Goal: Information Seeking & Learning: Learn about a topic

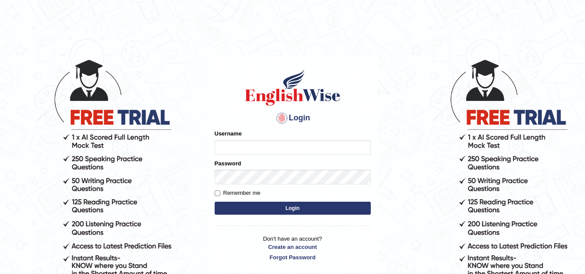
type input "Narendrasingh"
click at [303, 208] on button "Login" at bounding box center [293, 208] width 156 height 13
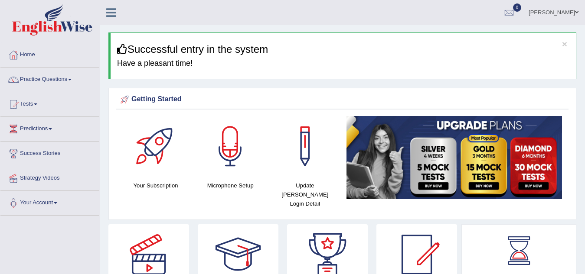
click at [75, 79] on link "Practice Questions" at bounding box center [49, 79] width 99 height 22
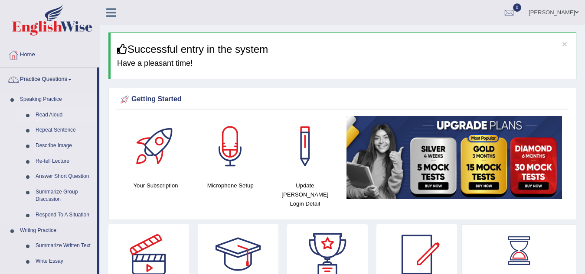
click at [53, 116] on link "Read Aloud" at bounding box center [64, 116] width 65 height 16
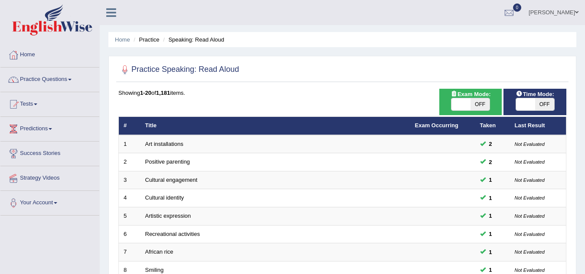
click at [484, 105] on span "OFF" at bounding box center [479, 104] width 19 height 12
checkbox input "true"
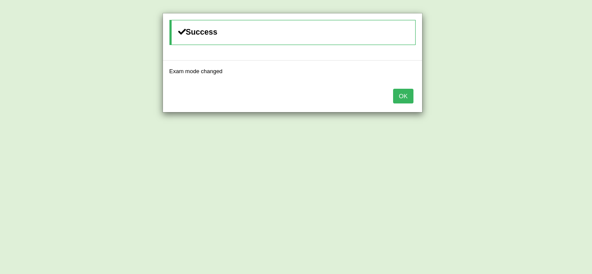
click at [406, 98] on button "OK" at bounding box center [403, 96] width 20 height 15
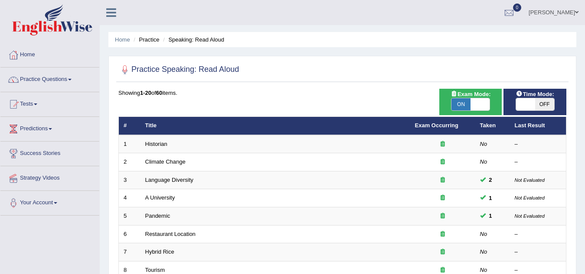
click at [546, 101] on span "OFF" at bounding box center [544, 104] width 19 height 12
checkbox input "true"
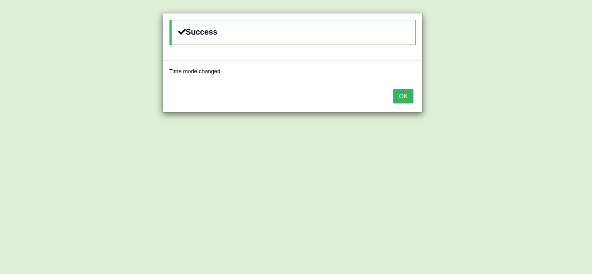
click at [404, 98] on button "OK" at bounding box center [403, 96] width 20 height 15
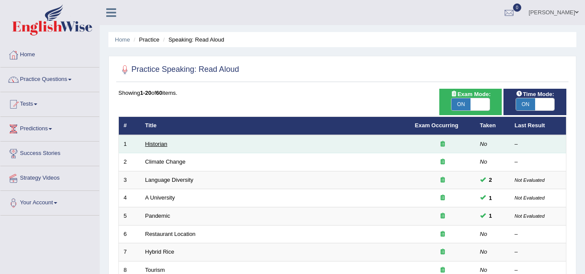
click at [153, 142] on link "Historian" at bounding box center [156, 144] width 22 height 7
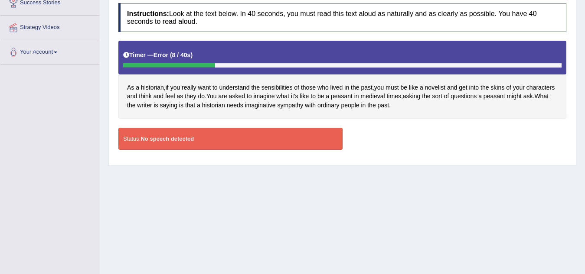
click at [218, 143] on div "Status: No speech detected" at bounding box center [230, 139] width 224 height 22
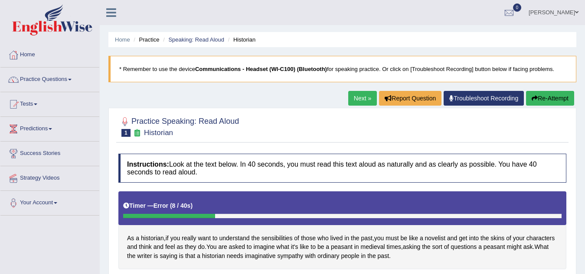
click at [546, 100] on button "Re-Attempt" at bounding box center [550, 98] width 48 height 15
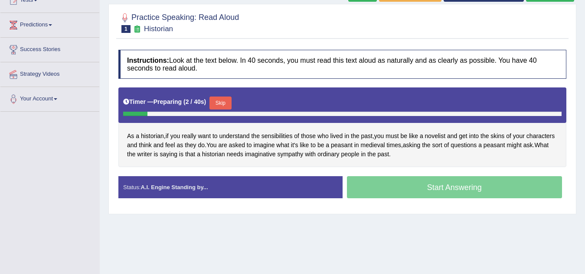
scroll to position [130, 0]
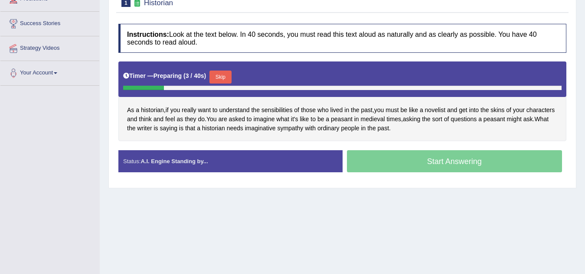
click at [222, 76] on button "Skip" at bounding box center [220, 77] width 22 height 13
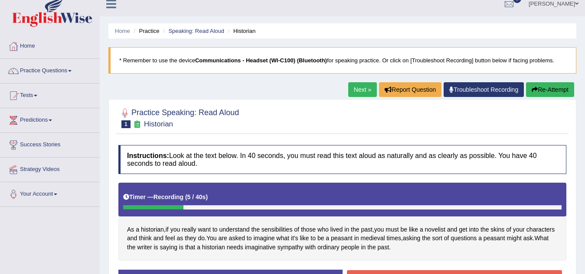
scroll to position [0, 0]
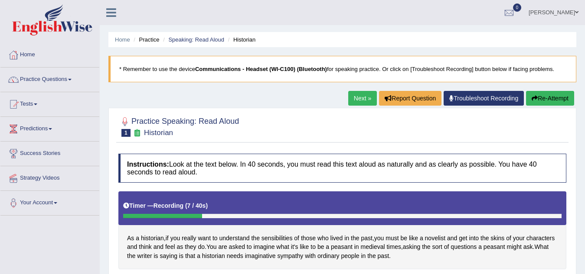
click at [553, 103] on button "Re-Attempt" at bounding box center [550, 98] width 48 height 15
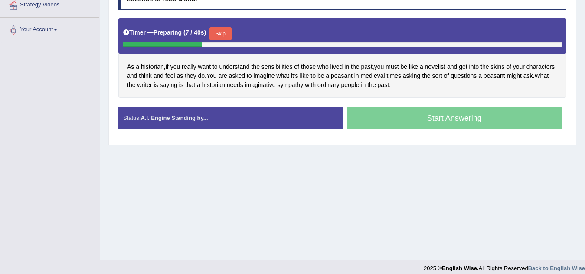
click at [228, 36] on button "Skip" at bounding box center [220, 33] width 22 height 13
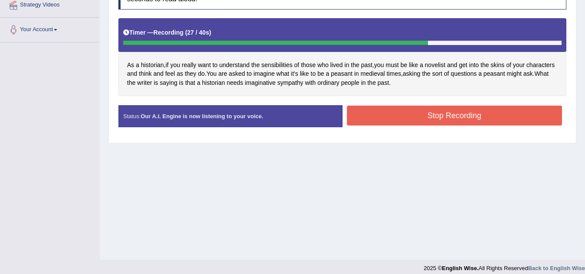
click at [433, 118] on button "Stop Recording" at bounding box center [454, 116] width 215 height 20
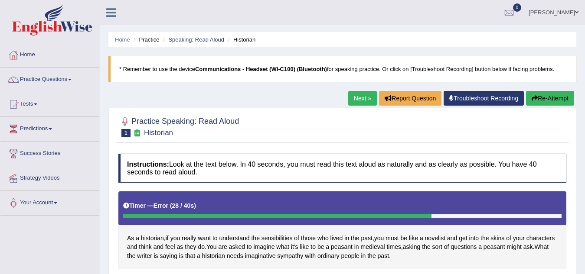
click at [232, 71] on b "Communications - Headset (WI-C100) (Bluetooth)" at bounding box center [261, 69] width 132 height 7
drag, startPoint x: 355, startPoint y: 73, endPoint x: 365, endPoint y: 74, distance: 10.9
click at [359, 74] on blockquote "* Remember to use the device Communications - Headset (WI-C100) (Bluetooth) for…" at bounding box center [342, 69] width 468 height 26
click at [433, 69] on blockquote "* Remember to use the device Communications - Headset (WI-C100) (Bluetooth) for…" at bounding box center [342, 69] width 468 height 26
click at [294, 73] on blockquote "* Remember to use the device Communications - Headset (WI-C100) (Bluetooth) for…" at bounding box center [342, 69] width 468 height 26
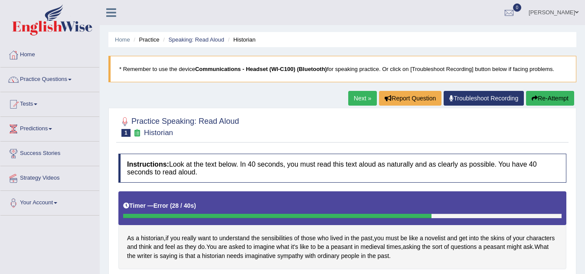
click at [288, 71] on b "Communications - Headset (WI-C100) (Bluetooth)" at bounding box center [261, 69] width 132 height 7
click at [287, 71] on b "Communications - Headset (WI-C100) (Bluetooth)" at bounding box center [261, 69] width 132 height 7
click at [147, 41] on li "Practice" at bounding box center [145, 40] width 28 height 8
click at [122, 43] on li "Home" at bounding box center [122, 40] width 15 height 8
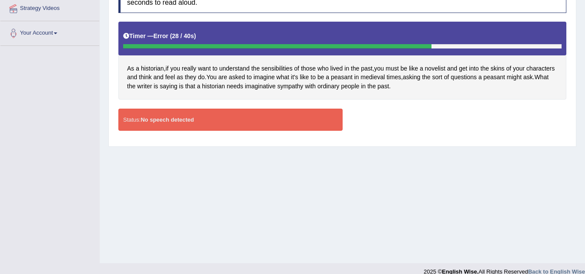
scroll to position [173, 0]
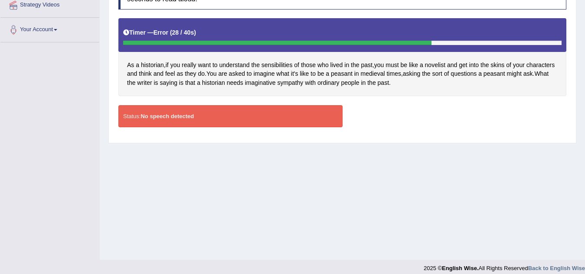
click at [171, 120] on div "Status: No speech detected" at bounding box center [230, 116] width 224 height 22
drag, startPoint x: 171, startPoint y: 120, endPoint x: 165, endPoint y: 121, distance: 6.7
click at [166, 121] on div "Status: No speech detected" at bounding box center [230, 116] width 224 height 22
click at [154, 119] on strong "No speech detected" at bounding box center [166, 116] width 53 height 7
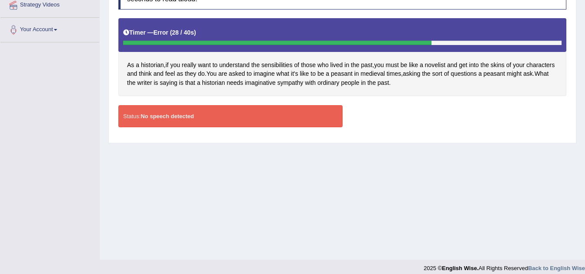
click at [153, 119] on strong "No speech detected" at bounding box center [166, 116] width 53 height 7
click at [152, 121] on div "Status: No speech detected" at bounding box center [230, 116] width 224 height 22
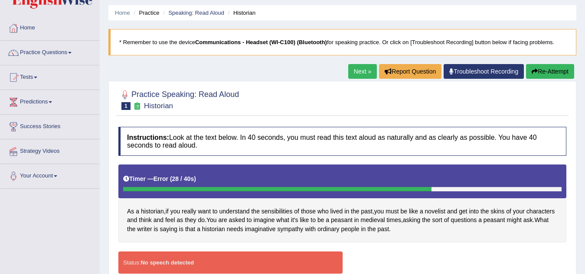
scroll to position [0, 0]
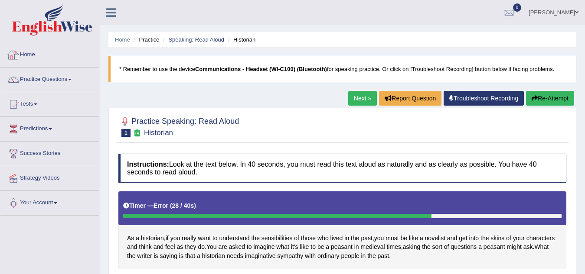
click at [28, 52] on link "Home" at bounding box center [49, 54] width 99 height 22
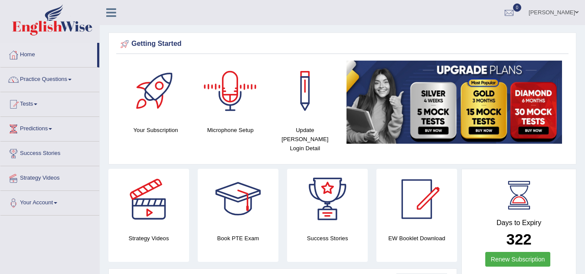
click at [222, 89] on div at bounding box center [230, 91] width 61 height 61
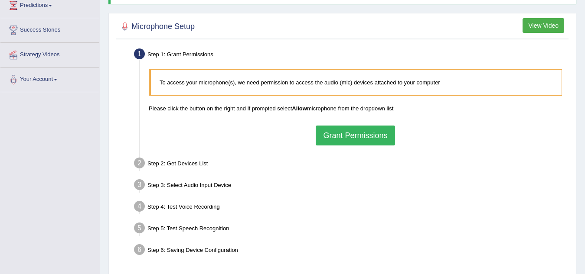
scroll to position [130, 0]
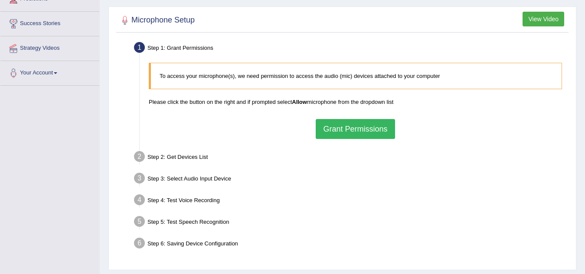
click at [334, 131] on button "Grant Permissions" at bounding box center [355, 129] width 79 height 20
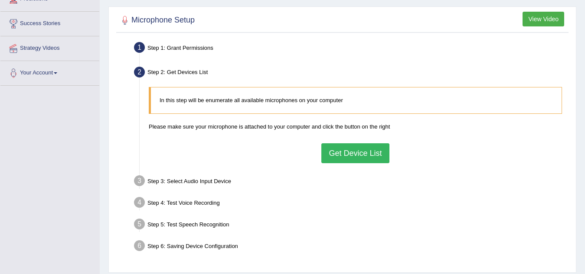
click at [345, 153] on button "Get Device List" at bounding box center [355, 154] width 68 height 20
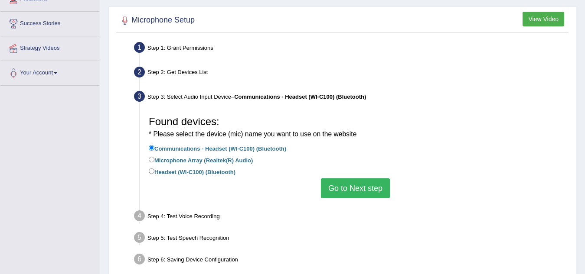
click at [349, 184] on button "Go to Next step" at bounding box center [355, 189] width 69 height 20
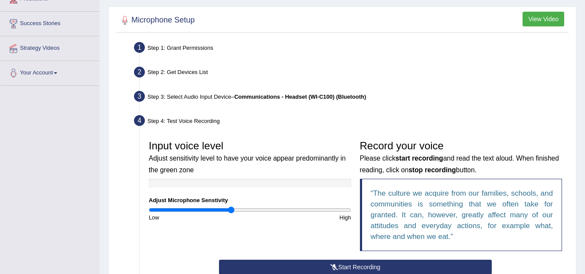
scroll to position [265, 0]
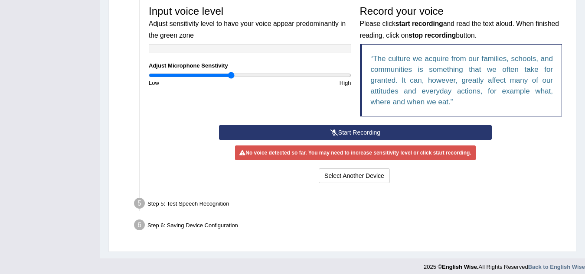
click at [355, 127] on button "Start Recording" at bounding box center [355, 132] width 273 height 15
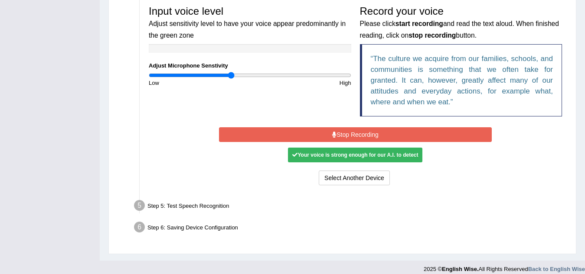
click at [361, 135] on button "Stop Recording" at bounding box center [355, 134] width 273 height 15
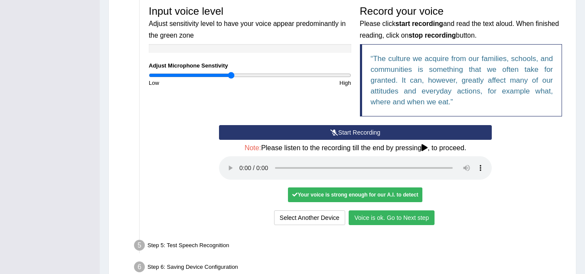
click at [395, 216] on button "Voice is ok. Go to Next step" at bounding box center [392, 218] width 86 height 15
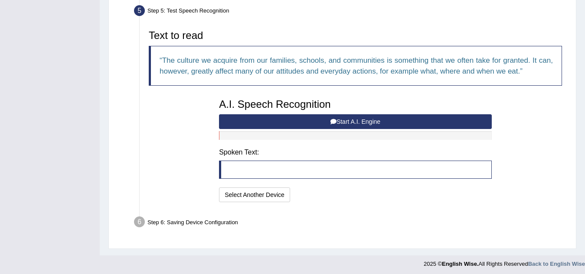
click at [327, 117] on button "Start A.I. Engine" at bounding box center [355, 121] width 273 height 15
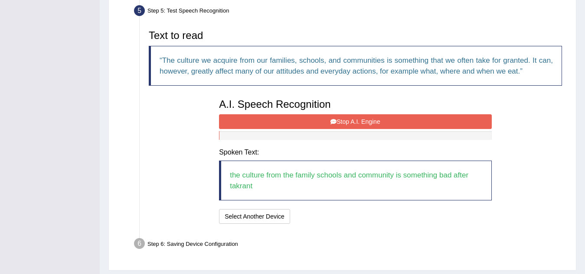
click at [386, 121] on button "Stop A.I. Engine" at bounding box center [355, 121] width 273 height 15
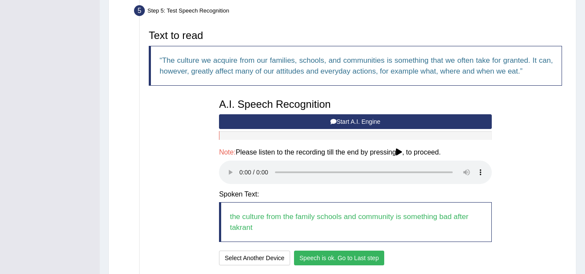
click at [319, 257] on button "Speech is ok. Go to Last step" at bounding box center [339, 258] width 91 height 15
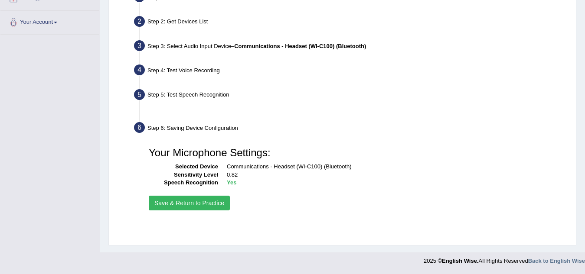
scroll to position [181, 0]
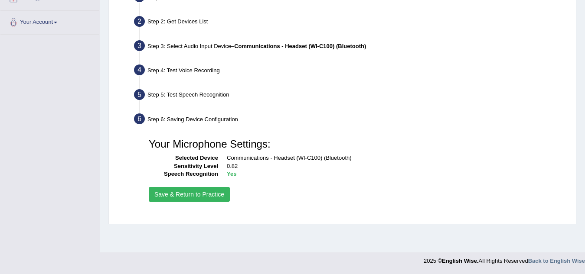
click at [184, 194] on button "Save & Return to Practice" at bounding box center [189, 194] width 81 height 15
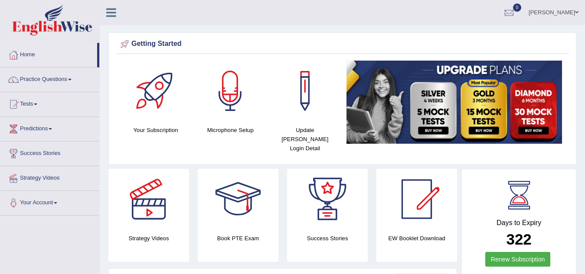
click at [71, 78] on link "Practice Questions" at bounding box center [49, 79] width 99 height 22
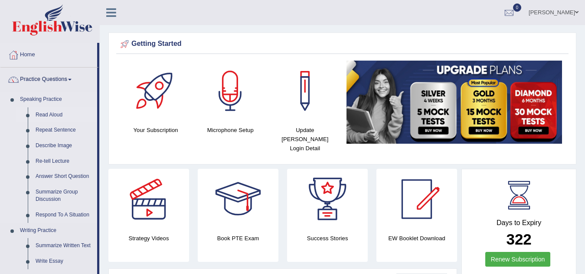
click at [57, 114] on link "Read Aloud" at bounding box center [64, 116] width 65 height 16
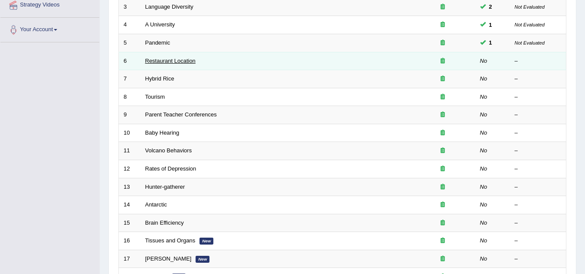
click at [152, 62] on link "Restaurant Location" at bounding box center [170, 61] width 50 height 7
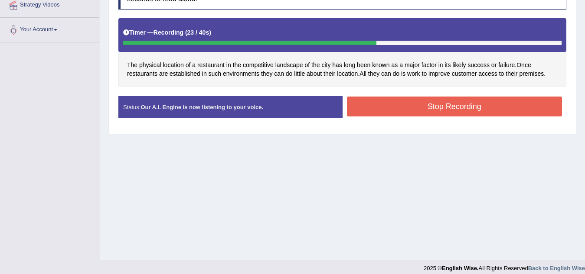
click at [465, 105] on button "Stop Recording" at bounding box center [454, 107] width 215 height 20
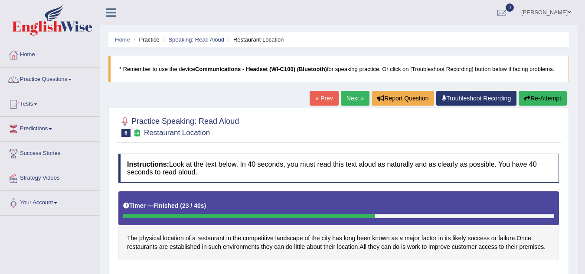
click at [348, 99] on link "Next »" at bounding box center [355, 98] width 29 height 15
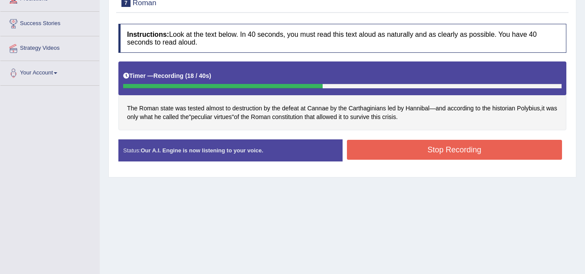
click at [403, 149] on button "Stop Recording" at bounding box center [454, 150] width 215 height 20
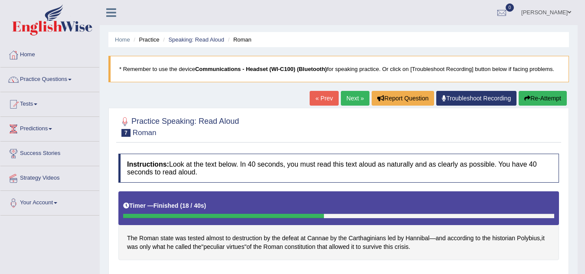
click at [75, 78] on link "Practice Questions" at bounding box center [49, 79] width 99 height 22
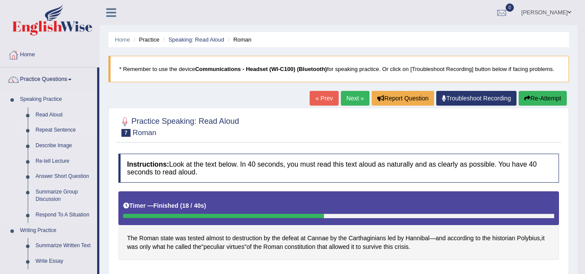
click at [53, 129] on link "Repeat Sentence" at bounding box center [64, 131] width 65 height 16
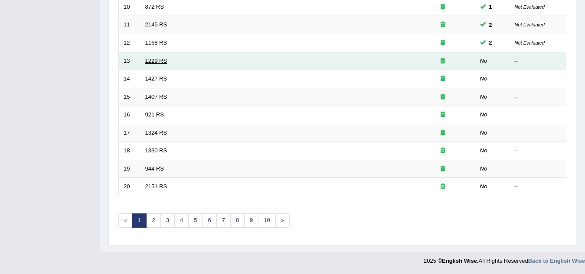
click at [149, 61] on link "1229 RS" at bounding box center [156, 61] width 22 height 7
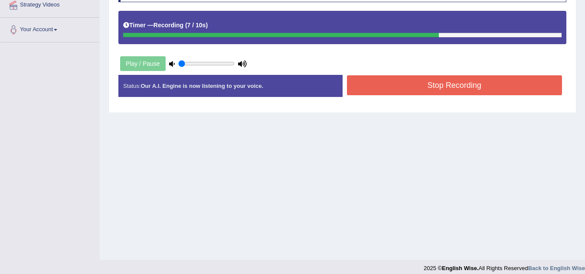
click at [420, 87] on button "Stop Recording" at bounding box center [454, 85] width 215 height 20
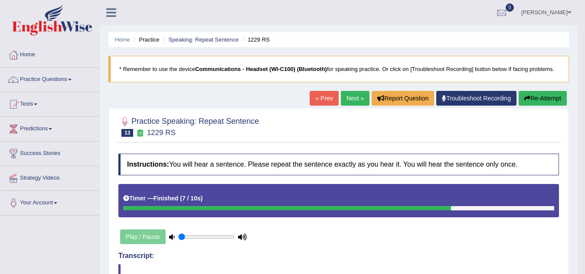
click at [546, 100] on button "Re-Attempt" at bounding box center [543, 98] width 48 height 15
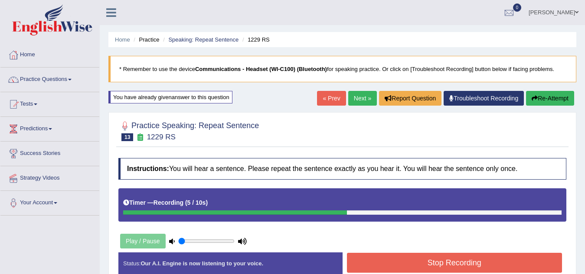
click at [420, 262] on button "Stop Recording" at bounding box center [454, 263] width 215 height 20
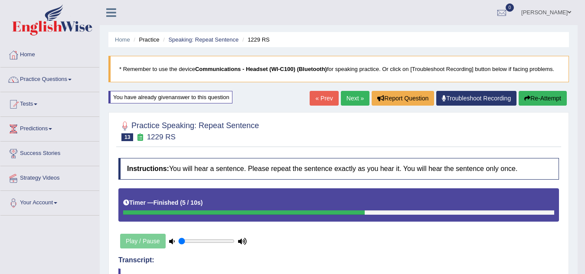
click at [352, 98] on link "Next »" at bounding box center [355, 98] width 29 height 15
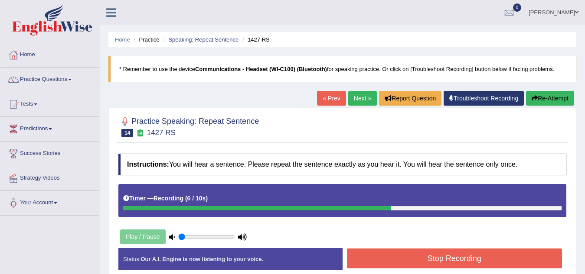
click at [432, 259] on button "Stop Recording" at bounding box center [454, 259] width 215 height 20
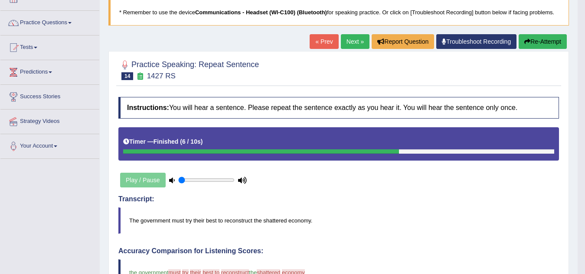
scroll to position [43, 0]
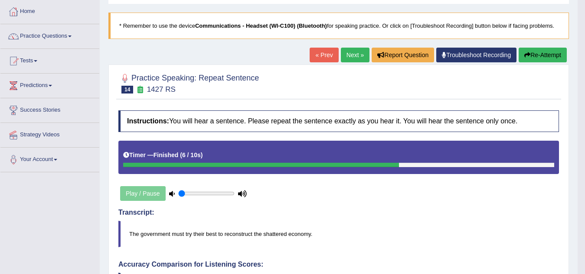
click at [542, 58] on button "Re-Attempt" at bounding box center [543, 55] width 48 height 15
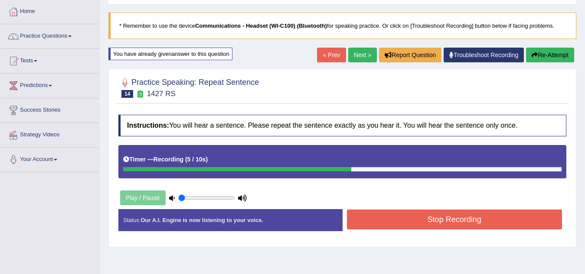
drag, startPoint x: 487, startPoint y: 219, endPoint x: 480, endPoint y: 221, distance: 7.3
click at [487, 219] on button "Stop Recording" at bounding box center [454, 220] width 215 height 20
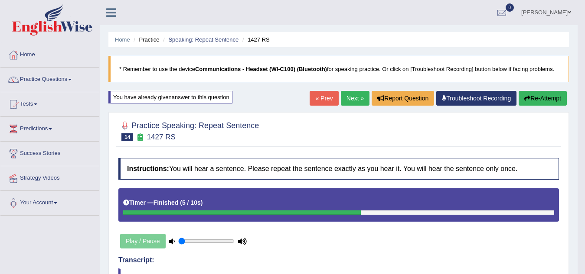
click at [349, 99] on link "Next »" at bounding box center [355, 98] width 29 height 15
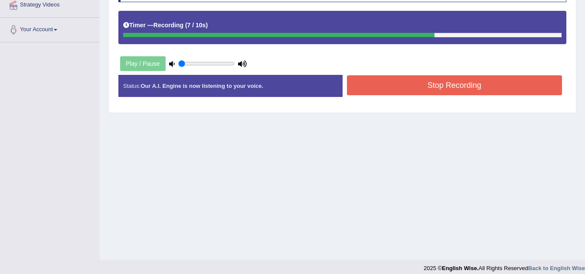
click at [410, 86] on button "Stop Recording" at bounding box center [454, 85] width 215 height 20
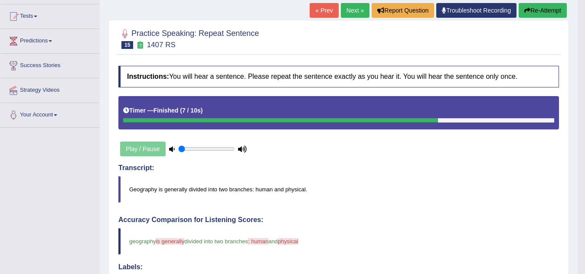
scroll to position [87, 0]
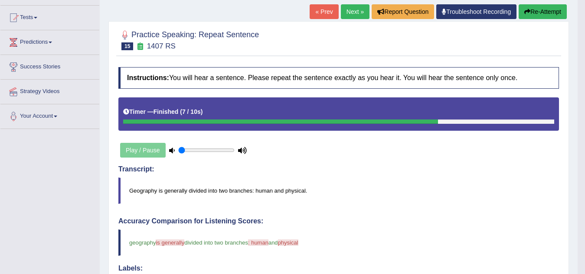
click at [542, 10] on button "Re-Attempt" at bounding box center [543, 11] width 48 height 15
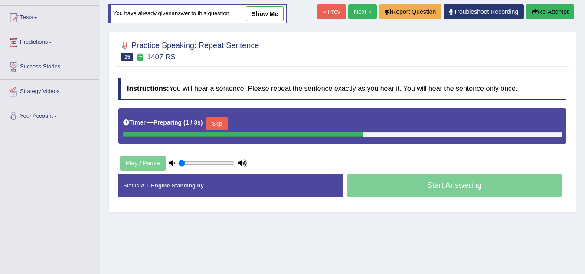
scroll to position [87, 0]
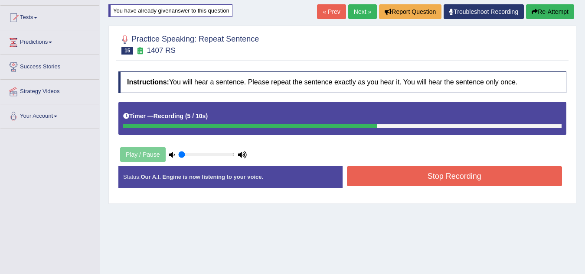
click at [477, 170] on button "Stop Recording" at bounding box center [454, 176] width 215 height 20
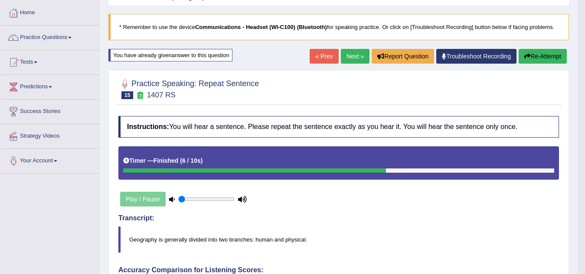
scroll to position [0, 0]
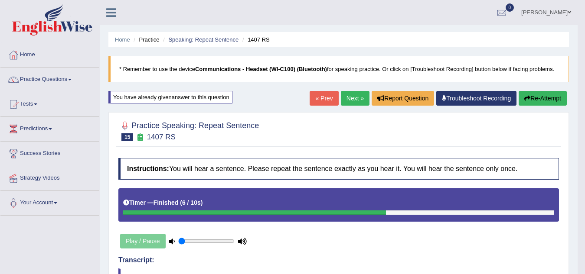
click at [531, 97] on button "Re-Attempt" at bounding box center [543, 98] width 48 height 15
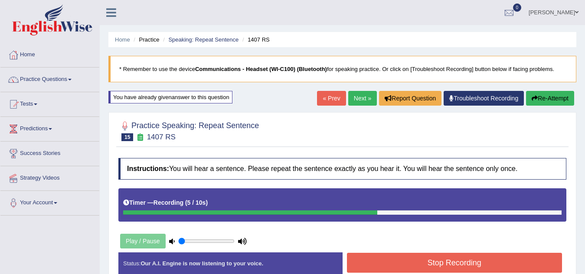
click at [459, 259] on button "Stop Recording" at bounding box center [454, 263] width 215 height 20
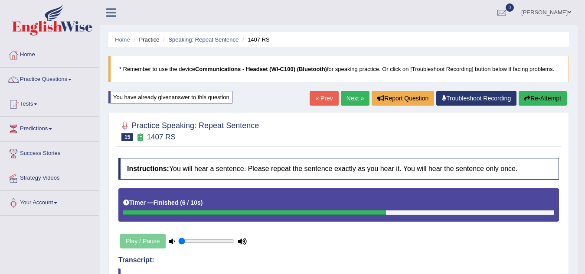
click at [352, 98] on link "Next »" at bounding box center [355, 98] width 29 height 15
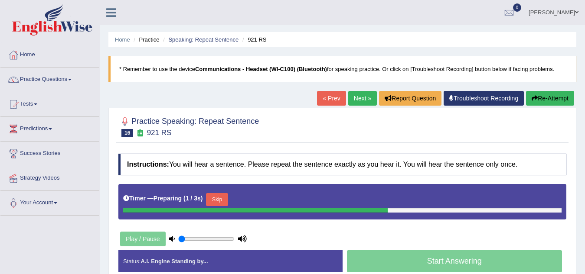
scroll to position [181, 0]
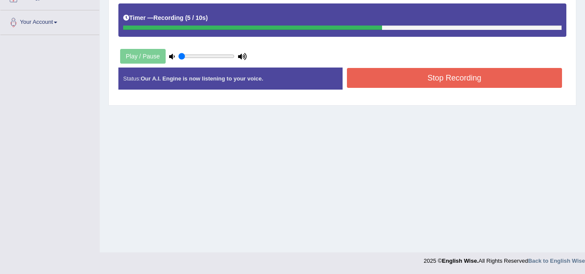
click at [441, 75] on button "Stop Recording" at bounding box center [454, 78] width 215 height 20
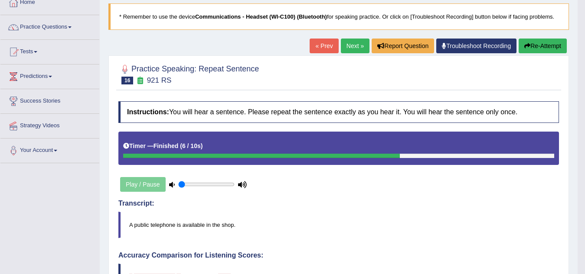
scroll to position [44, 0]
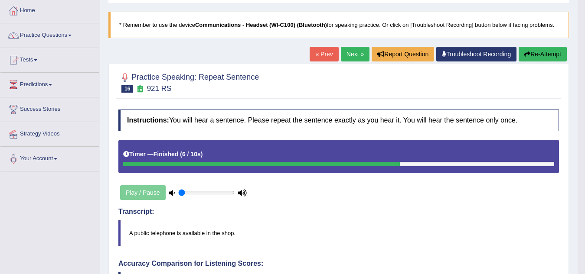
click at [552, 55] on button "Re-Attempt" at bounding box center [543, 54] width 48 height 15
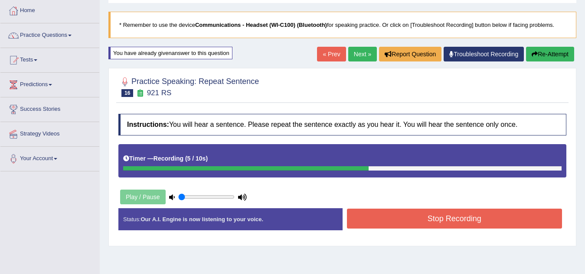
click at [410, 215] on button "Stop Recording" at bounding box center [454, 219] width 215 height 20
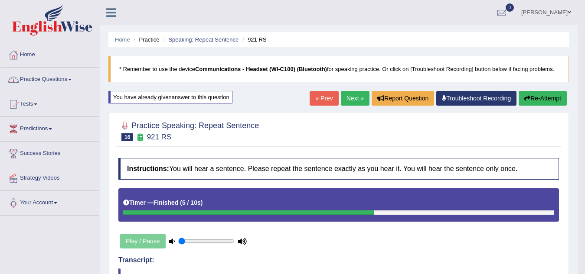
click at [72, 79] on span at bounding box center [69, 80] width 3 height 2
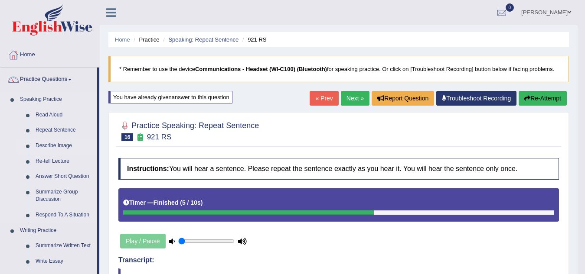
click at [48, 145] on link "Describe Image" at bounding box center [64, 146] width 65 height 16
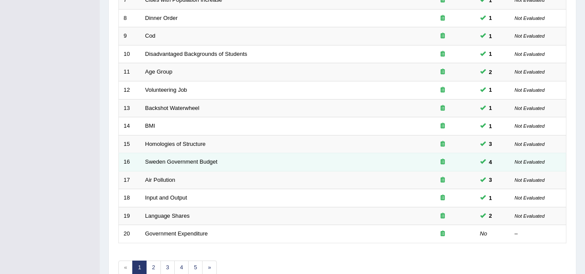
scroll to position [300, 0]
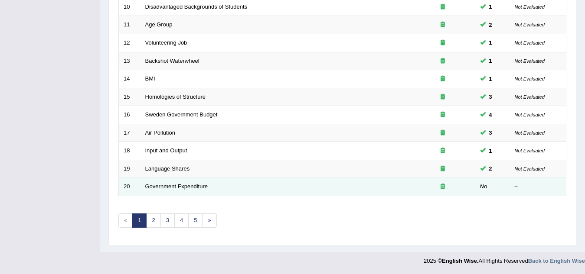
click at [169, 188] on link "Government Expenditure" at bounding box center [176, 186] width 63 height 7
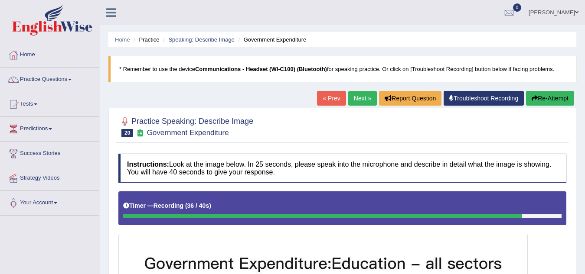
scroll to position [260, 0]
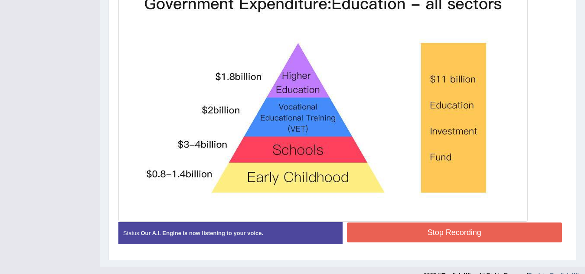
click at [449, 235] on button "Stop Recording" at bounding box center [454, 233] width 215 height 20
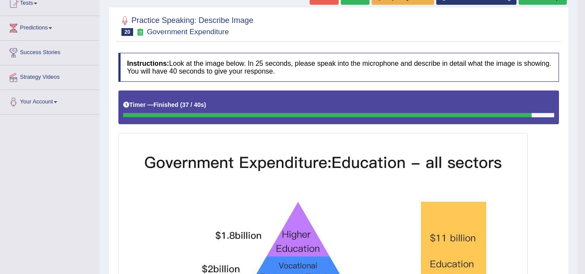
scroll to position [0, 0]
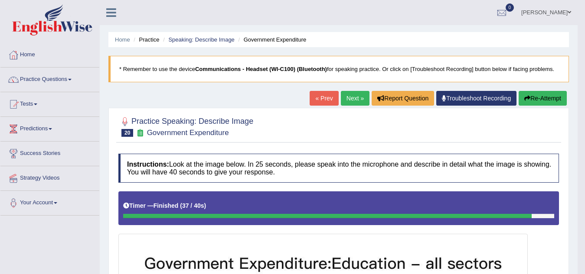
click at [547, 101] on button "Re-Attempt" at bounding box center [543, 98] width 48 height 15
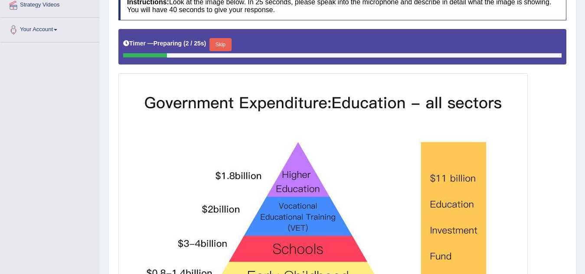
click at [225, 42] on button "Skip" at bounding box center [220, 44] width 22 height 13
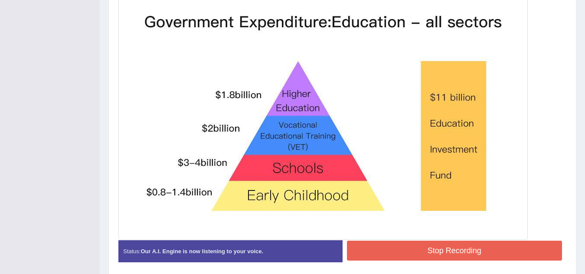
scroll to position [279, 0]
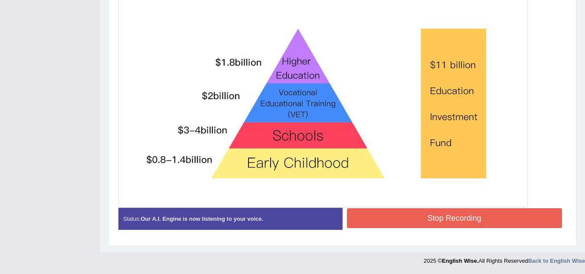
click at [433, 217] on button "Stop Recording" at bounding box center [454, 219] width 215 height 20
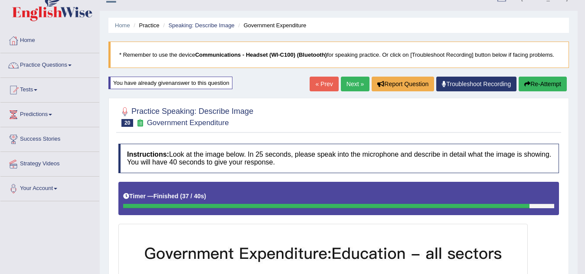
scroll to position [0, 0]
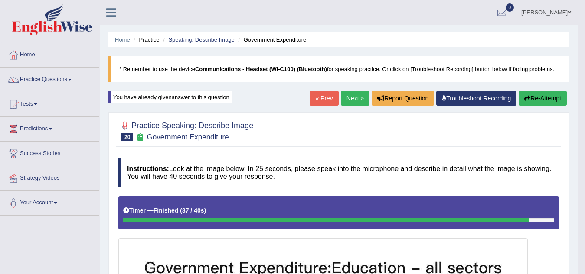
click at [549, 99] on button "Re-Attempt" at bounding box center [543, 98] width 48 height 15
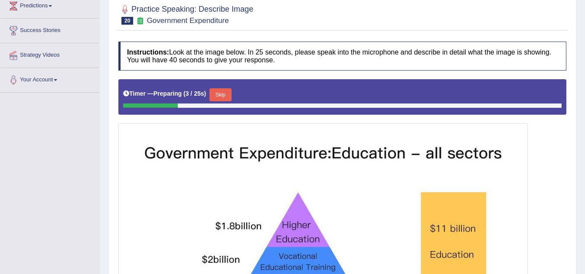
scroll to position [130, 0]
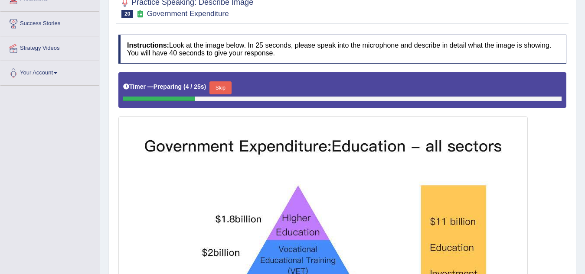
click at [225, 90] on button "Skip" at bounding box center [220, 88] width 22 height 13
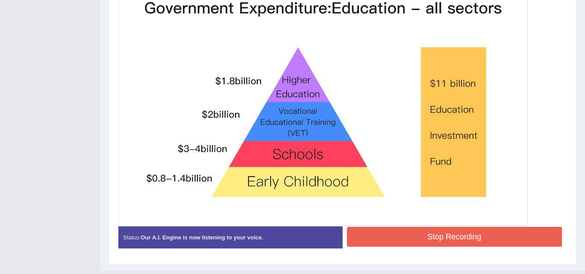
scroll to position [279, 0]
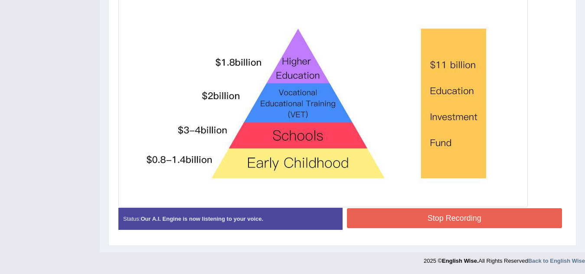
click at [445, 218] on button "Stop Recording" at bounding box center [454, 219] width 215 height 20
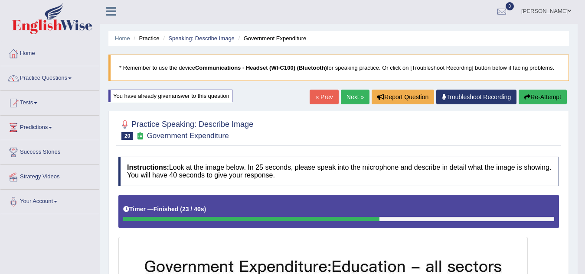
scroll to position [0, 0]
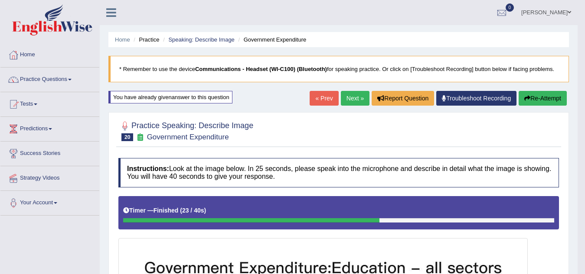
click at [537, 97] on button "Re-Attempt" at bounding box center [543, 98] width 48 height 15
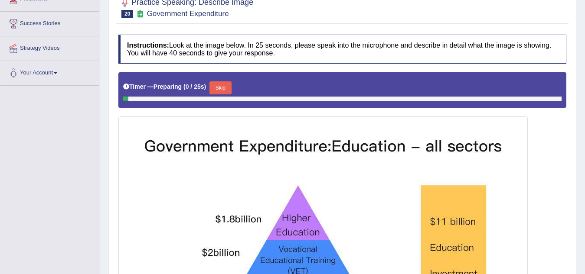
scroll to position [130, 0]
click at [228, 90] on button "Skip" at bounding box center [220, 88] width 22 height 13
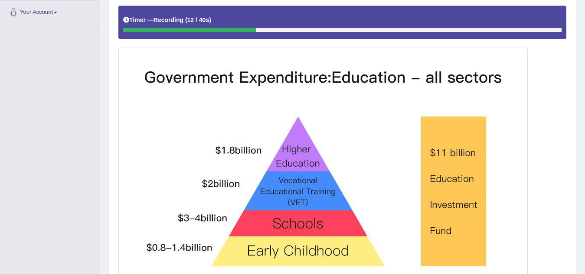
scroll to position [279, 0]
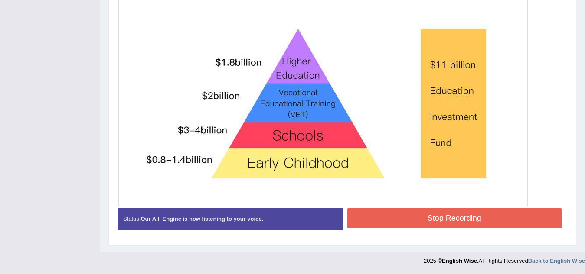
click at [411, 224] on button "Stop Recording" at bounding box center [454, 219] width 215 height 20
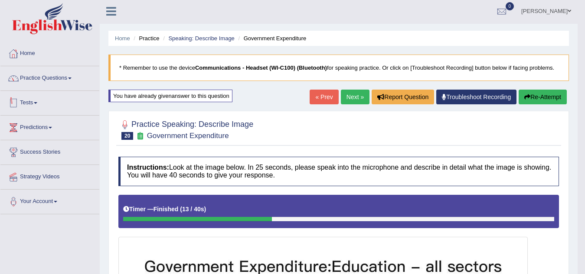
scroll to position [0, 0]
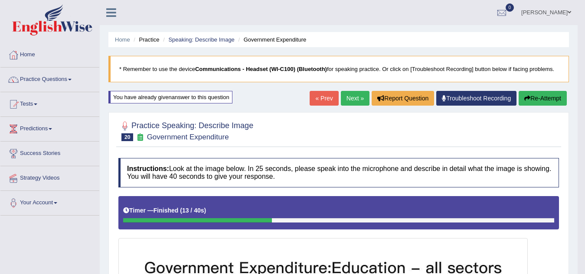
click at [73, 82] on link "Practice Questions" at bounding box center [49, 79] width 99 height 22
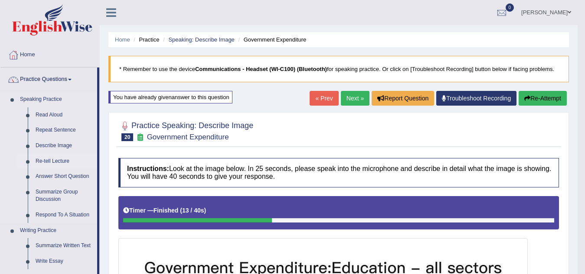
click at [52, 161] on link "Re-tell Lecture" at bounding box center [64, 162] width 65 height 16
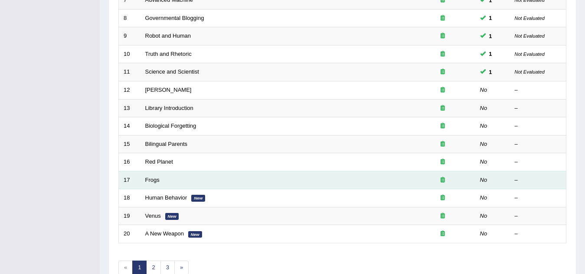
scroll to position [300, 0]
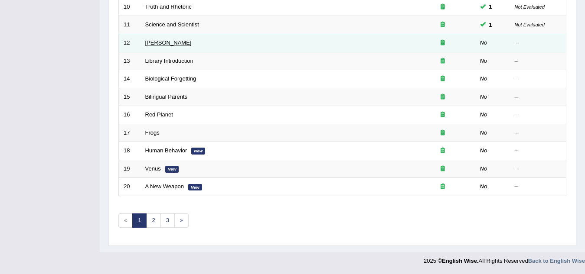
click at [158, 41] on link "[PERSON_NAME]" at bounding box center [168, 42] width 46 height 7
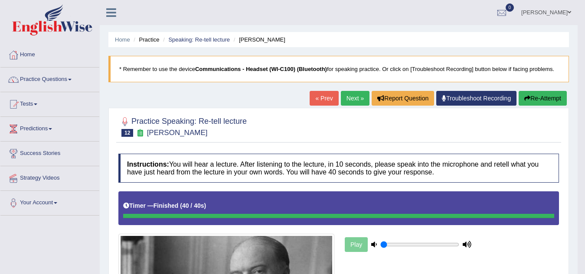
click at [545, 97] on button "Re-Attempt" at bounding box center [543, 98] width 48 height 15
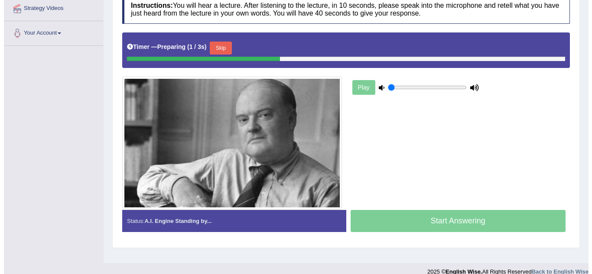
scroll to position [173, 0]
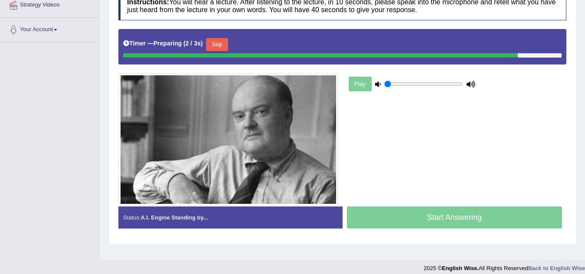
click at [222, 45] on button "Skip" at bounding box center [217, 44] width 22 height 13
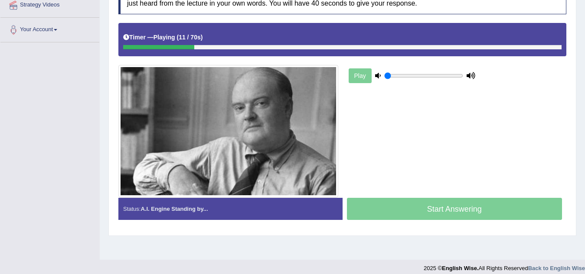
click at [468, 47] on div at bounding box center [342, 47] width 438 height 4
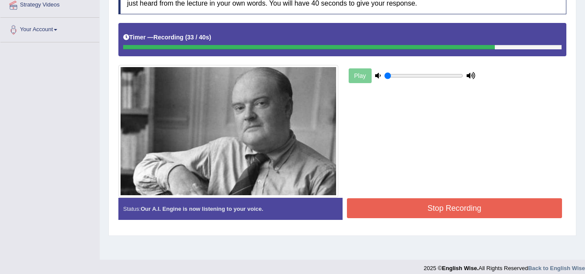
click at [454, 205] on button "Stop Recording" at bounding box center [454, 209] width 215 height 20
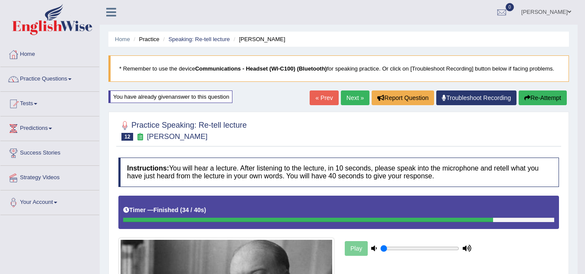
scroll to position [0, 0]
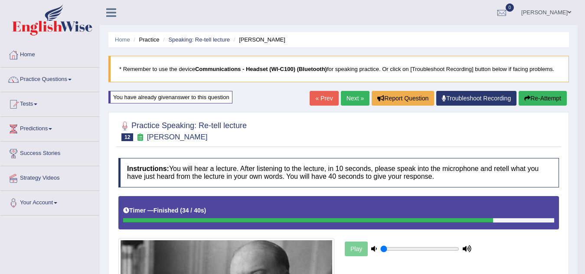
click at [547, 96] on button "Re-Attempt" at bounding box center [543, 98] width 48 height 15
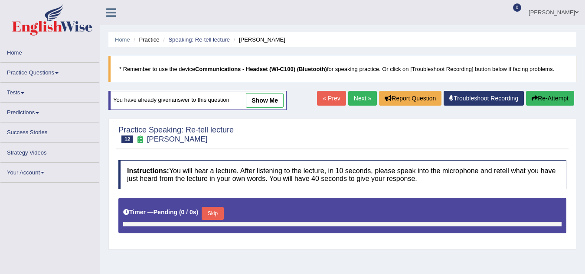
click at [219, 215] on button "Skip" at bounding box center [213, 213] width 22 height 13
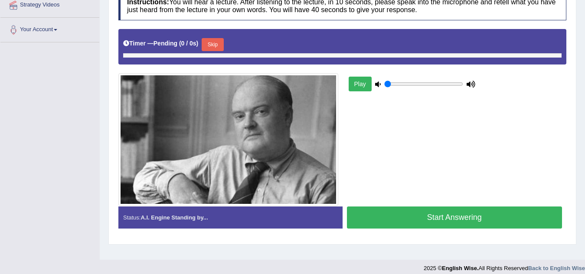
scroll to position [181, 0]
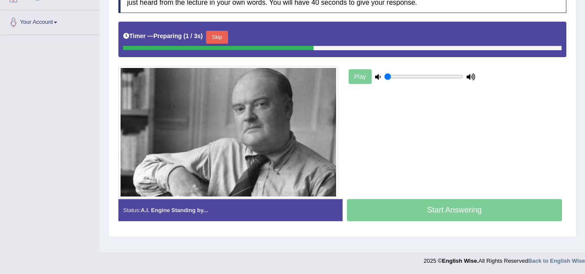
click at [218, 37] on button "Skip" at bounding box center [217, 37] width 22 height 13
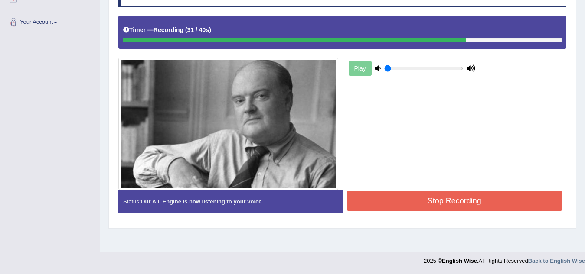
click at [395, 203] on button "Stop Recording" at bounding box center [454, 201] width 215 height 20
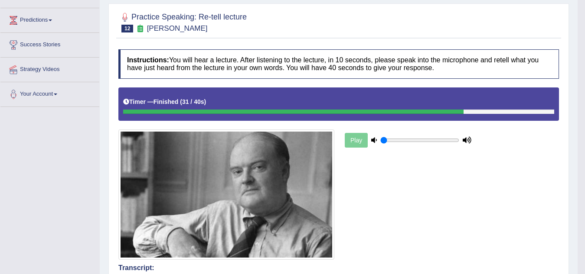
scroll to position [0, 0]
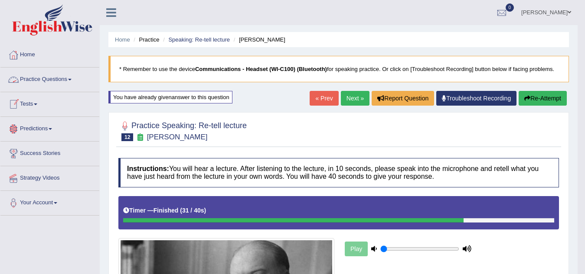
click at [73, 78] on link "Practice Questions" at bounding box center [49, 79] width 99 height 22
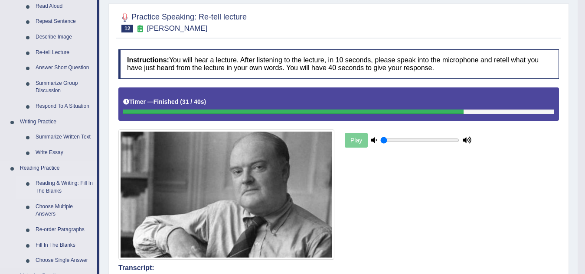
scroll to position [130, 0]
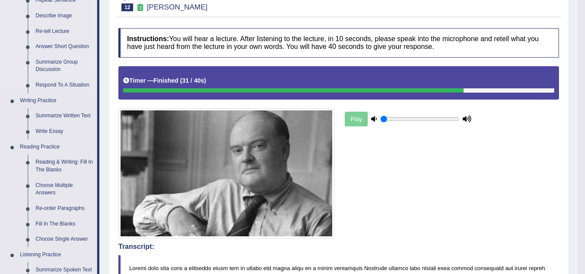
click at [48, 64] on link "Summarize Group Discussion" at bounding box center [64, 66] width 65 height 23
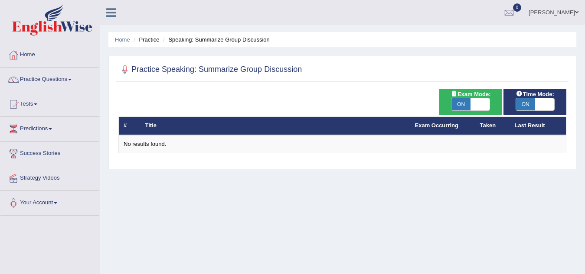
click at [189, 120] on th "Title" at bounding box center [275, 126] width 270 height 18
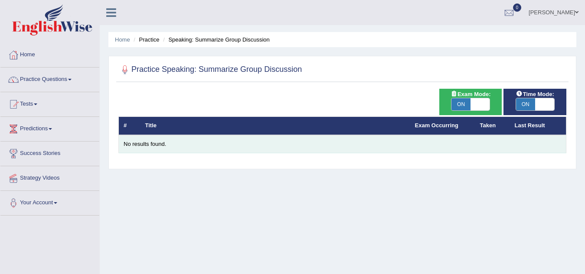
click at [147, 143] on div "No results found." at bounding box center [342, 144] width 437 height 8
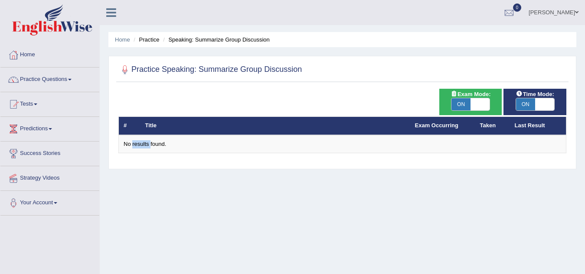
click at [462, 102] on span "ON" at bounding box center [460, 104] width 19 height 12
checkbox input "false"
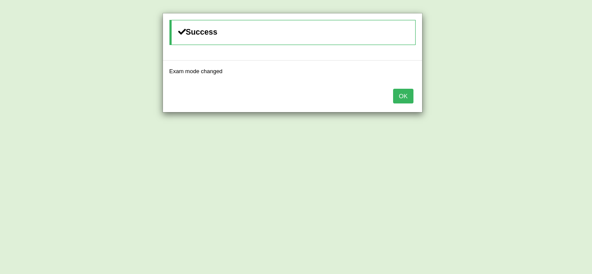
click at [400, 95] on button "OK" at bounding box center [403, 96] width 20 height 15
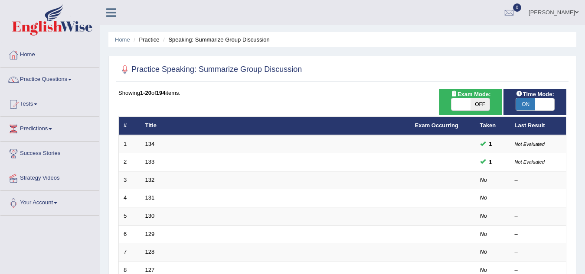
click at [528, 103] on span "ON" at bounding box center [525, 104] width 19 height 12
checkbox input "false"
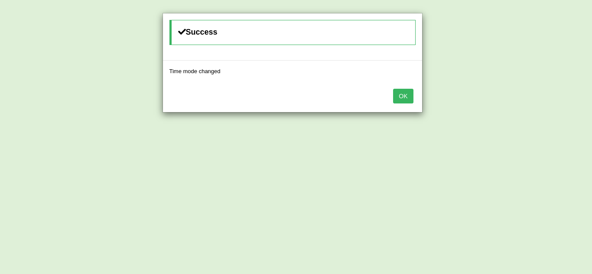
click at [405, 95] on button "OK" at bounding box center [403, 96] width 20 height 15
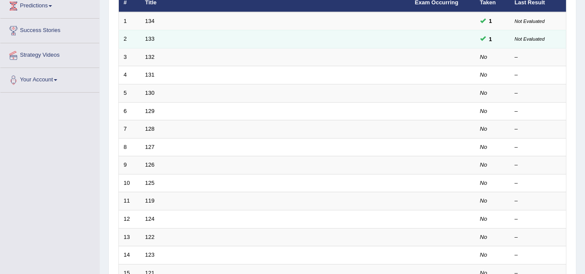
scroll to position [130, 0]
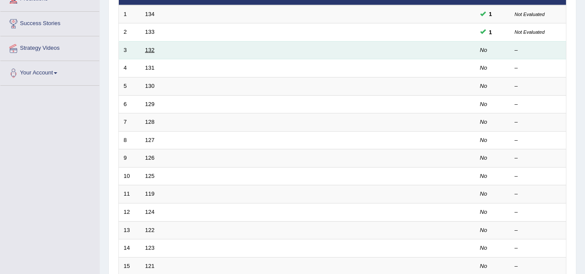
click at [153, 50] on link "132" at bounding box center [150, 50] width 10 height 7
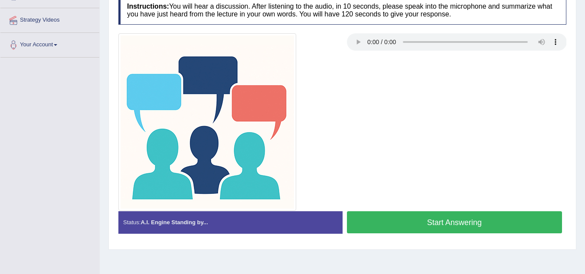
scroll to position [173, 0]
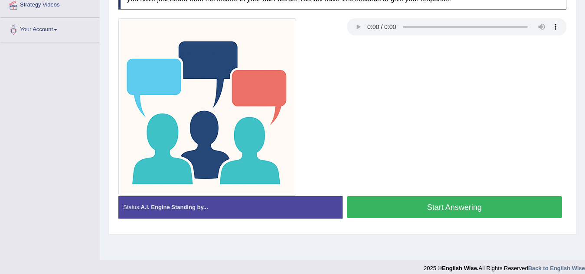
click at [423, 207] on button "Start Answering" at bounding box center [454, 207] width 215 height 22
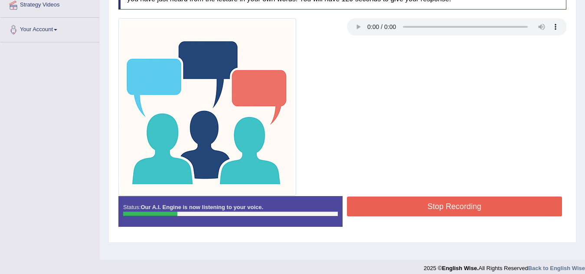
click at [504, 118] on div at bounding box center [342, 107] width 457 height 178
click at [522, 118] on div at bounding box center [342, 107] width 457 height 178
click at [447, 208] on button "Stop Recording" at bounding box center [454, 207] width 215 height 20
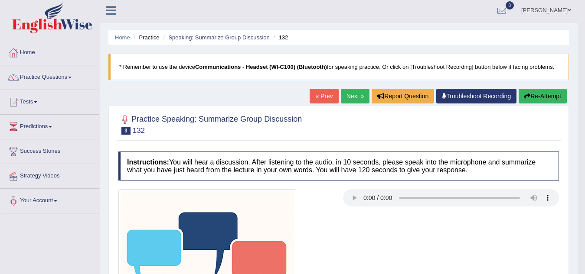
scroll to position [0, 0]
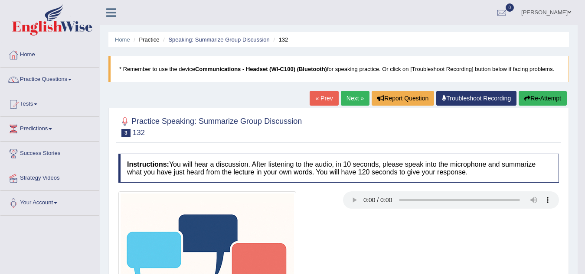
click at [72, 79] on span at bounding box center [69, 80] width 3 height 2
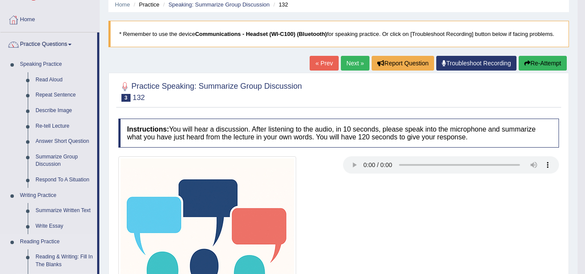
scroll to position [87, 0]
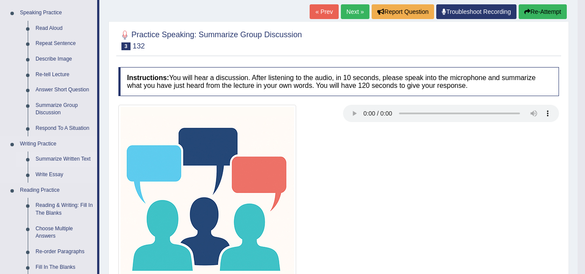
click at [62, 157] on link "Summarize Written Text" at bounding box center [64, 160] width 65 height 16
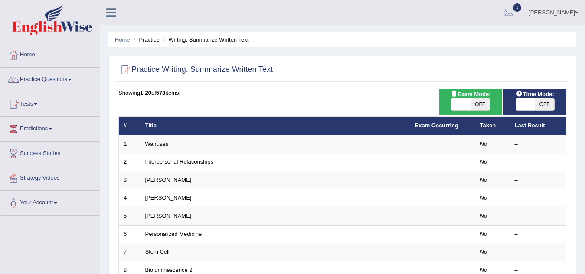
click at [479, 106] on span "OFF" at bounding box center [479, 104] width 19 height 12
checkbox input "true"
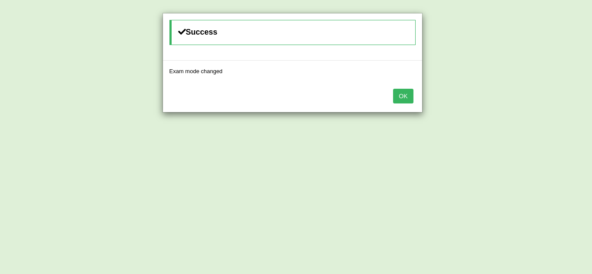
click at [461, 107] on body "Toggle navigation Home Practice Questions Speaking Practice Read Aloud Repeat S…" at bounding box center [296, 137] width 592 height 274
click at [409, 97] on button "OK" at bounding box center [403, 96] width 20 height 15
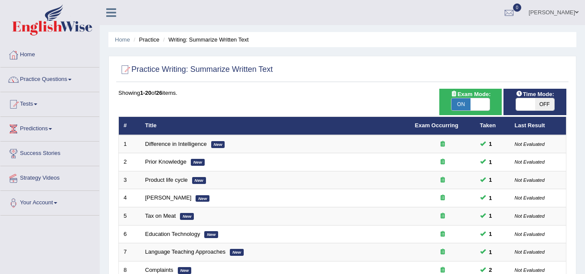
click at [543, 105] on span "OFF" at bounding box center [544, 104] width 19 height 12
checkbox input "true"
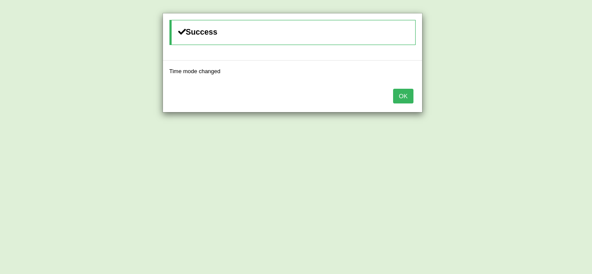
click at [406, 96] on button "OK" at bounding box center [403, 96] width 20 height 15
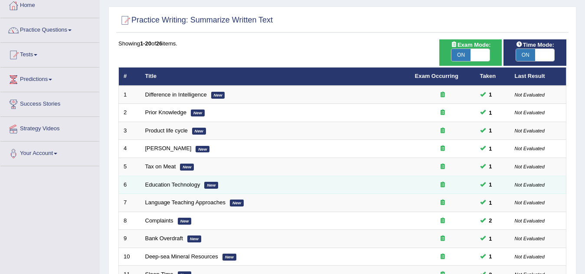
scroll to position [173, 0]
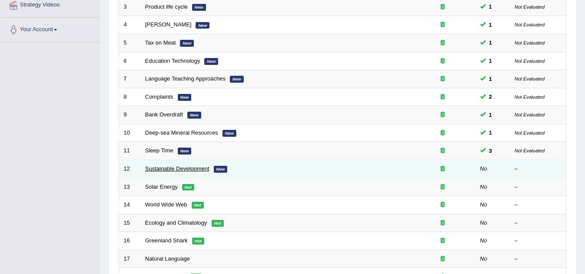
click at [181, 169] on link "Sustainable Development" at bounding box center [177, 169] width 64 height 7
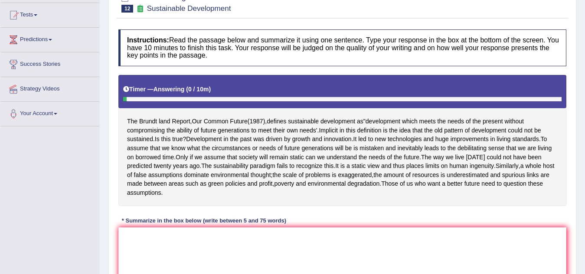
scroll to position [68, 0]
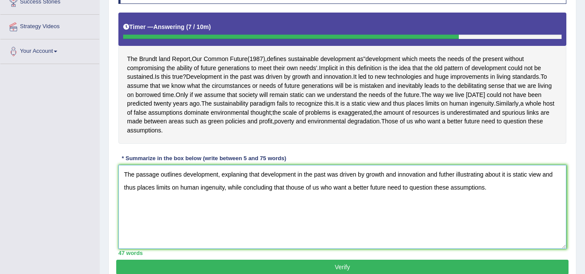
scroll to position [199, 0]
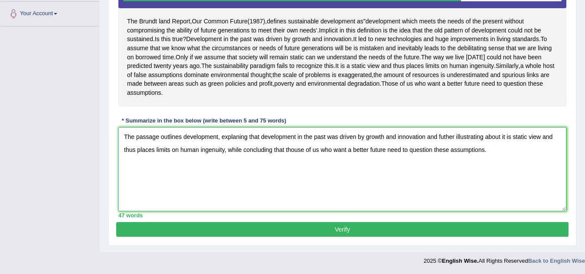
type textarea "The passage outlines development, explaning that development in the past was dr…"
click at [329, 230] on button "Verify" at bounding box center [342, 229] width 452 height 15
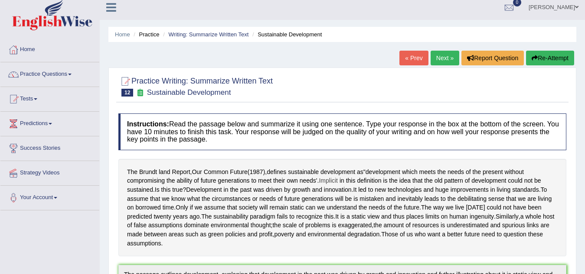
scroll to position [0, 0]
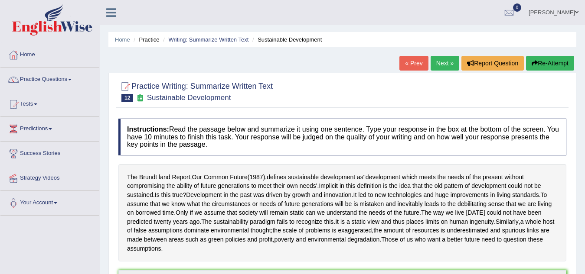
click at [541, 72] on div "« Prev Next » Report Question Re-Attempt" at bounding box center [487, 64] width 177 height 17
click at [540, 72] on div "« Prev Next » Report Question Re-Attempt" at bounding box center [487, 64] width 177 height 17
drag, startPoint x: 566, startPoint y: 69, endPoint x: 566, endPoint y: 65, distance: 4.4
click at [566, 68] on button "Re-Attempt" at bounding box center [550, 63] width 48 height 15
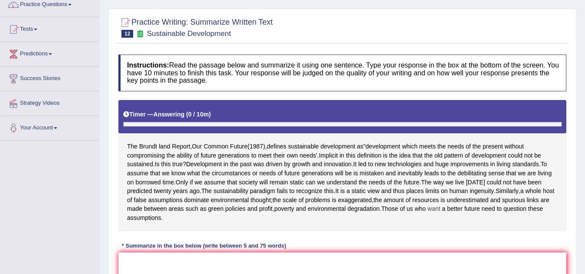
scroll to position [173, 0]
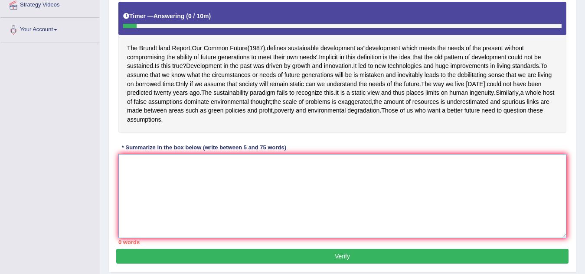
click at [140, 192] on textarea at bounding box center [342, 196] width 448 height 84
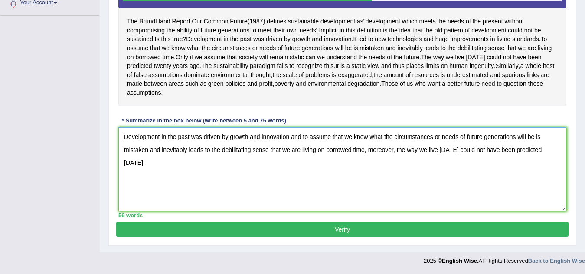
scroll to position [209, 0]
type textarea "Development in the past was driven by growth and innovation and to assume that …"
click at [215, 230] on button "Verify" at bounding box center [342, 229] width 452 height 15
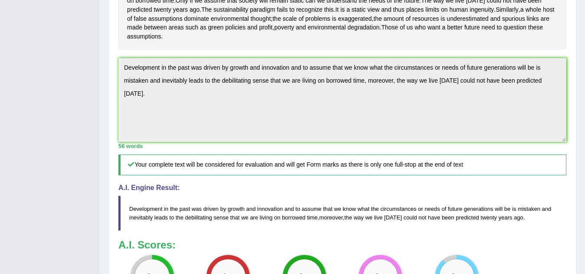
scroll to position [0, 0]
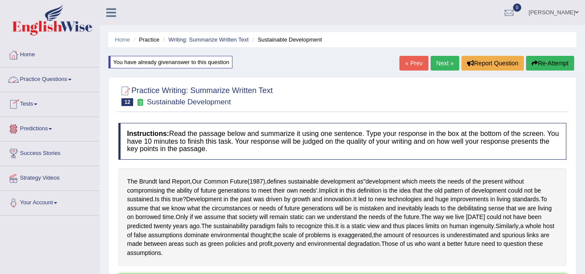
click at [71, 80] on span at bounding box center [69, 80] width 3 height 2
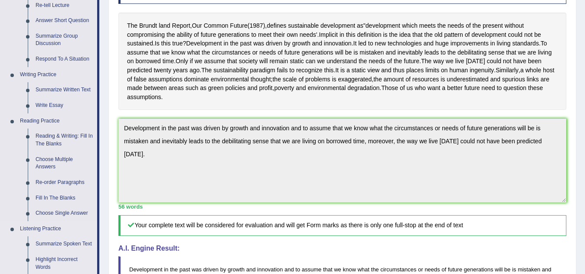
scroll to position [173, 0]
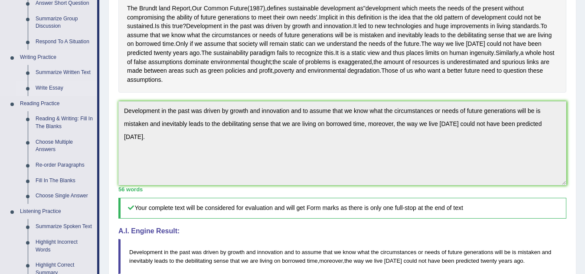
click at [55, 87] on link "Write Essay" at bounding box center [64, 89] width 65 height 16
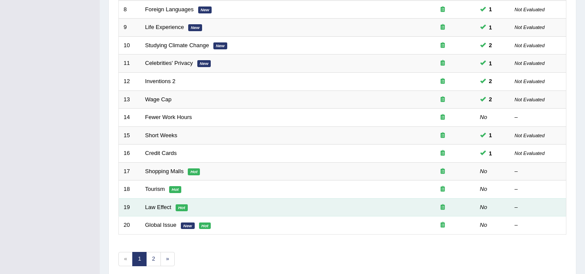
scroll to position [300, 0]
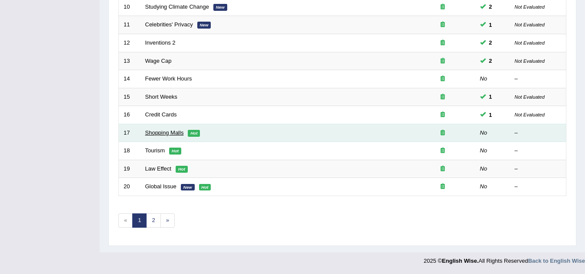
click at [155, 131] on link "Shopping Malls" at bounding box center [164, 133] width 39 height 7
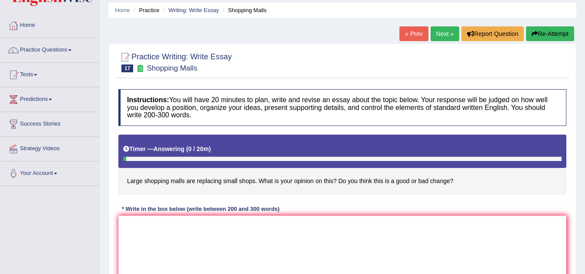
scroll to position [87, 0]
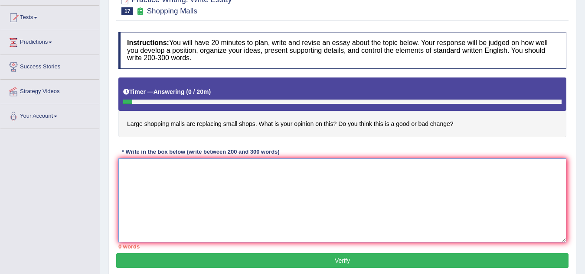
click at [131, 177] on textarea at bounding box center [342, 201] width 448 height 84
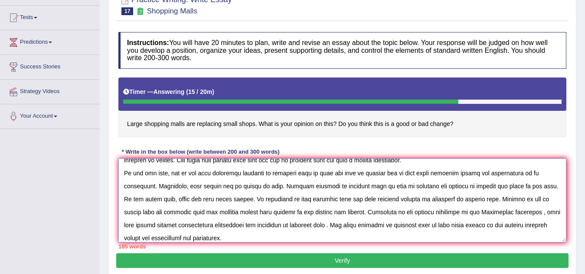
scroll to position [34, 0]
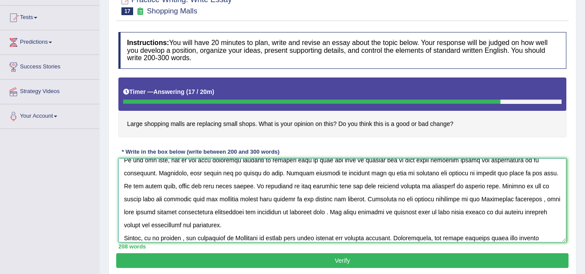
click at [529, 240] on textarea at bounding box center [342, 201] width 448 height 84
click at [535, 238] on textarea at bounding box center [342, 201] width 448 height 84
click at [555, 242] on textarea at bounding box center [342, 201] width 448 height 84
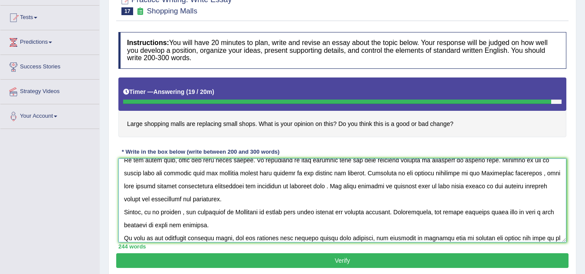
scroll to position [73, 0]
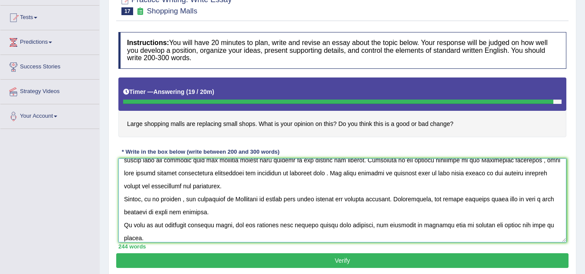
type textarea "One of the most important trends [DATE] world is the increase in how larbe shop…"
click at [468, 263] on button "Verify" at bounding box center [342, 261] width 452 height 15
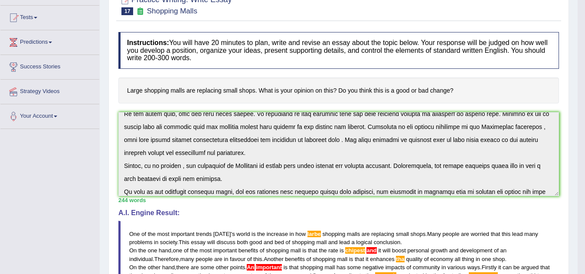
scroll to position [272, 0]
